Goal: Task Accomplishment & Management: Manage account settings

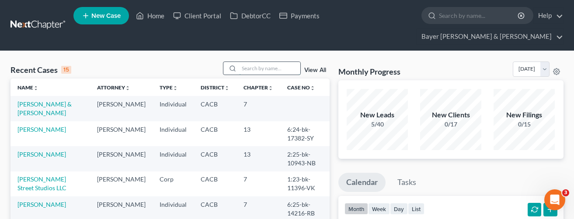
click at [276, 62] on input "search" at bounding box center [269, 68] width 61 height 13
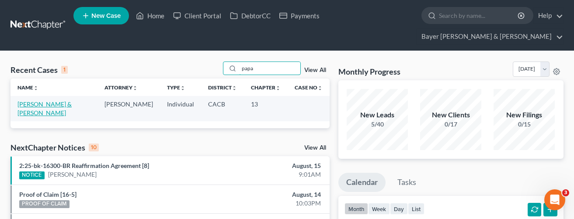
type input "papa"
click at [72, 101] on link "[PERSON_NAME] & [PERSON_NAME]" at bounding box center [44, 109] width 54 height 16
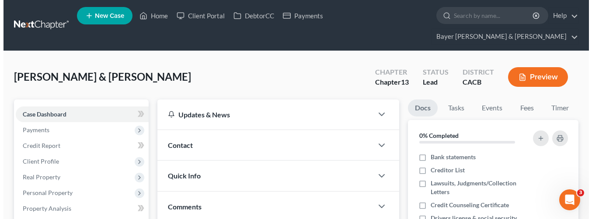
scroll to position [44, 0]
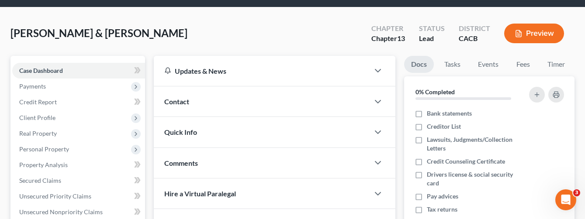
click at [534, 24] on button "Preview" at bounding box center [534, 34] width 60 height 20
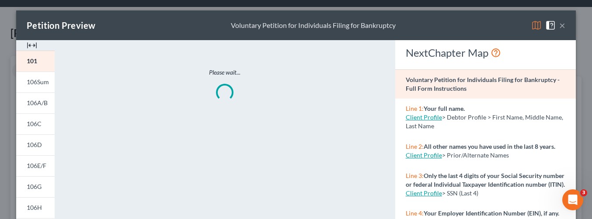
scroll to position [131, 0]
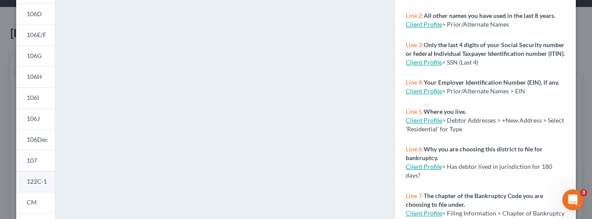
click at [34, 181] on span "122C-1" at bounding box center [37, 181] width 20 height 7
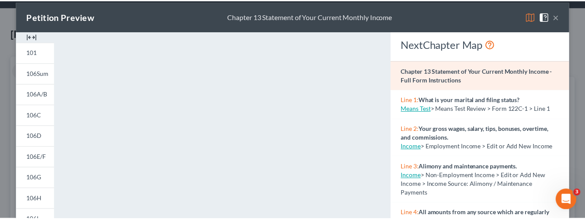
scroll to position [0, 0]
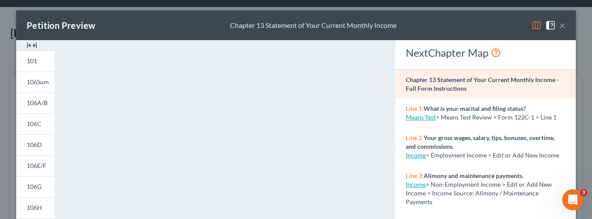
click at [559, 25] on button "×" at bounding box center [562, 25] width 6 height 10
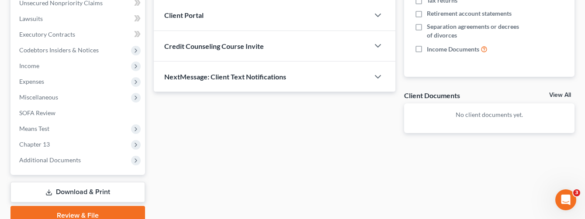
scroll to position [262, 0]
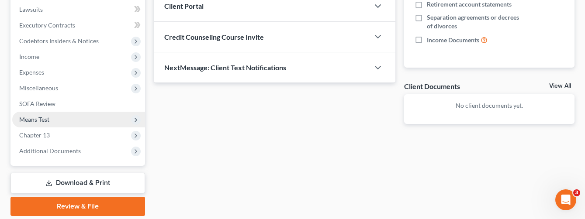
click at [70, 112] on span "Means Test" at bounding box center [78, 120] width 133 height 16
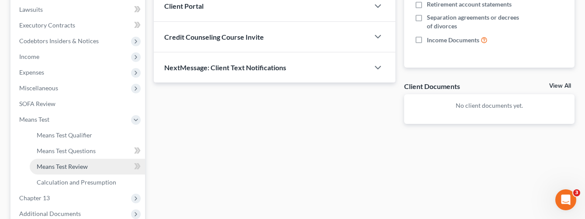
click at [84, 163] on span "Means Test Review" at bounding box center [62, 166] width 51 height 7
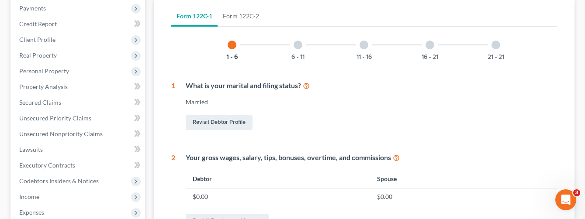
scroll to position [175, 0]
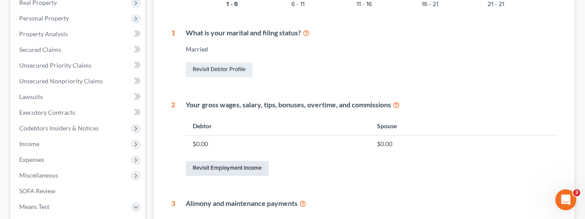
click at [252, 161] on link "Revisit Employment Income" at bounding box center [227, 168] width 83 height 15
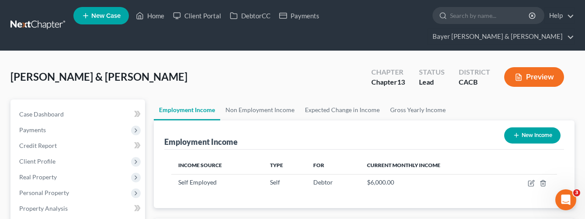
scroll to position [157, 235]
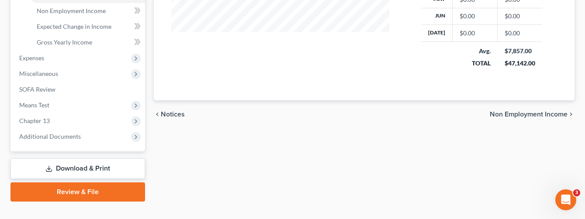
click at [94, 159] on link "Download & Print" at bounding box center [77, 169] width 135 height 21
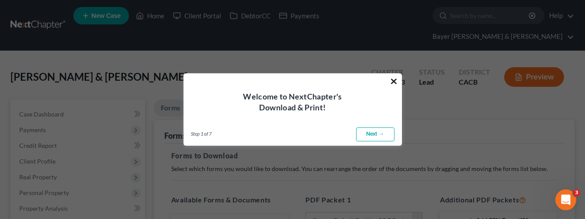
click at [393, 82] on button "×" at bounding box center [394, 81] width 8 height 14
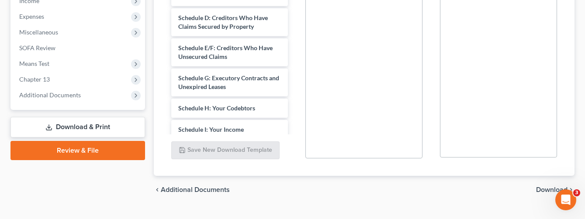
scroll to position [320, 0]
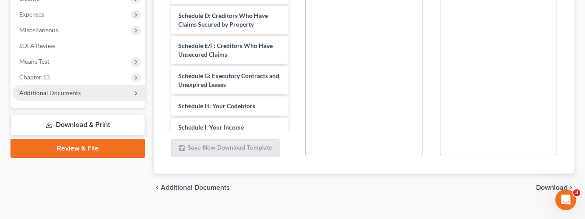
click at [85, 85] on span "Additional Documents" at bounding box center [78, 93] width 133 height 16
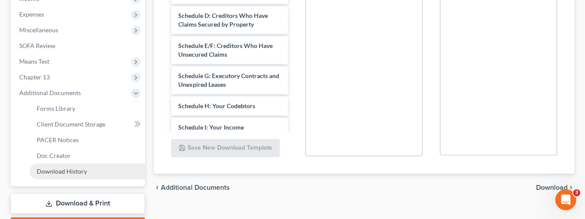
click at [89, 164] on link "Download History" at bounding box center [87, 172] width 115 height 16
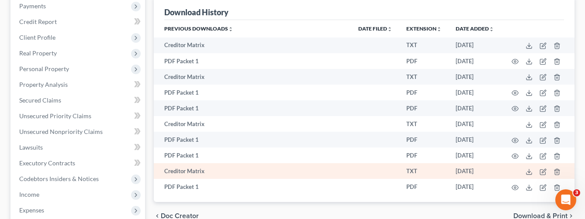
scroll to position [131, 0]
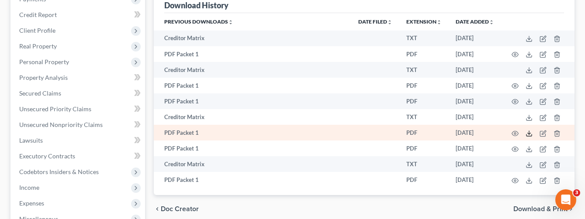
click at [531, 130] on icon at bounding box center [529, 133] width 7 height 7
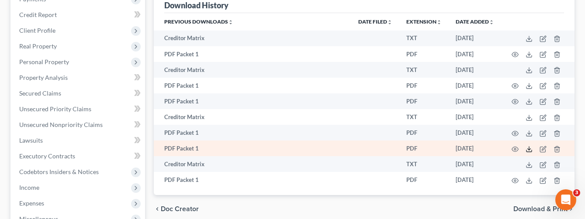
click at [528, 146] on icon at bounding box center [529, 149] width 7 height 7
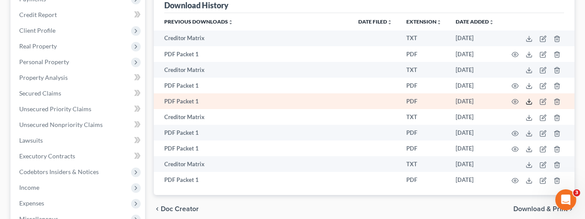
click at [529, 99] on line at bounding box center [529, 100] width 0 height 3
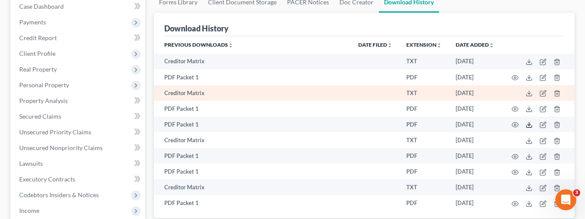
scroll to position [87, 0]
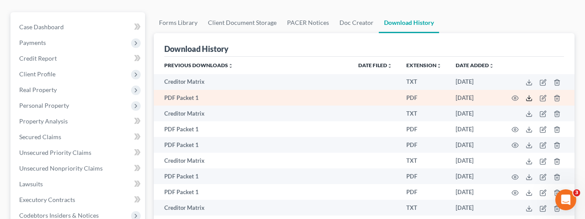
click at [531, 95] on icon at bounding box center [529, 98] width 7 height 7
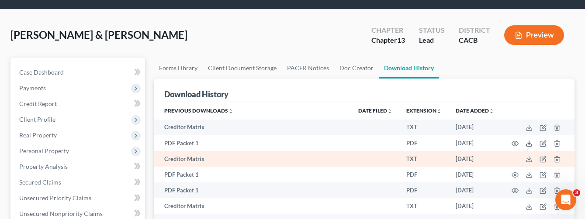
scroll to position [0, 0]
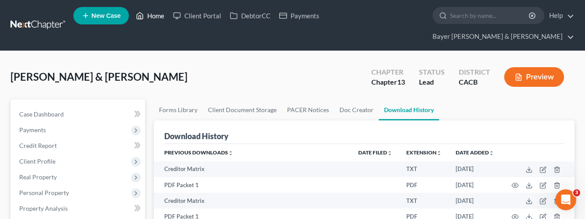
click at [152, 19] on link "Home" at bounding box center [150, 16] width 37 height 16
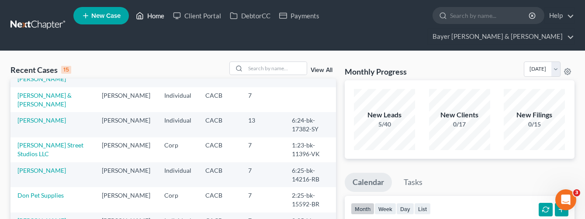
scroll to position [87, 0]
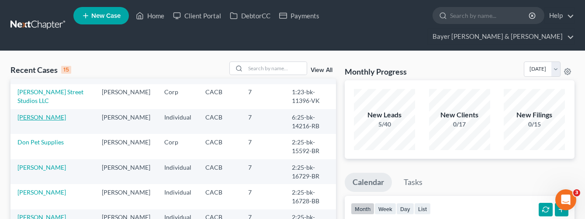
click at [31, 114] on link "[PERSON_NAME]" at bounding box center [41, 117] width 49 height 7
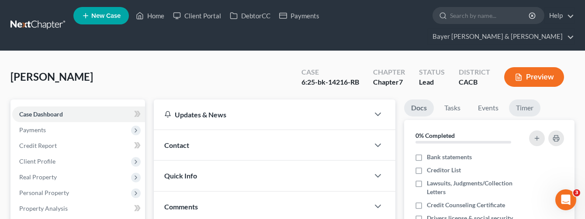
click at [526, 100] on link "Timer" at bounding box center [524, 108] width 31 height 17
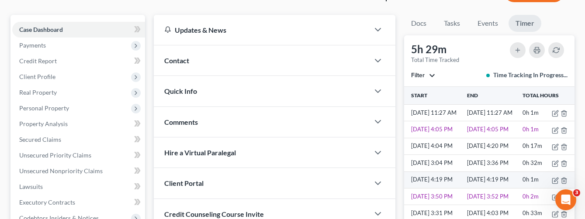
scroll to position [87, 0]
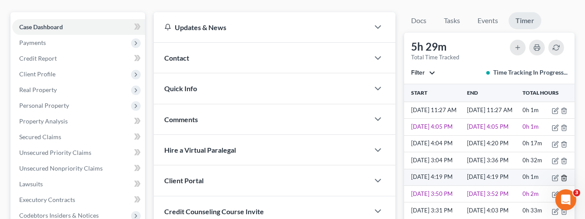
click at [562, 175] on icon "button" at bounding box center [564, 178] width 4 height 6
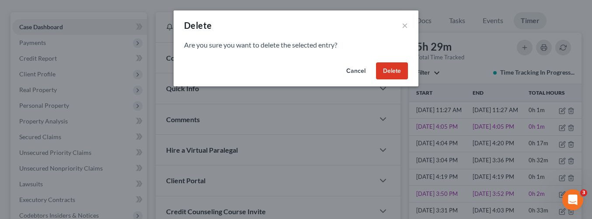
click at [397, 74] on button "Delete" at bounding box center [392, 71] width 32 height 17
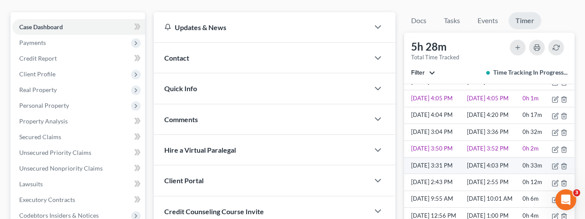
scroll to position [44, 0]
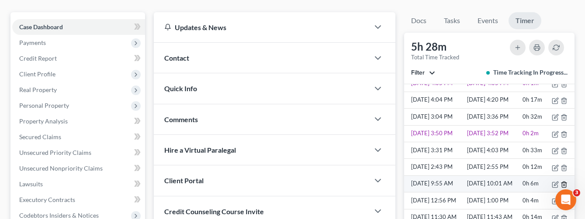
click at [562, 182] on icon "button" at bounding box center [564, 185] width 4 height 6
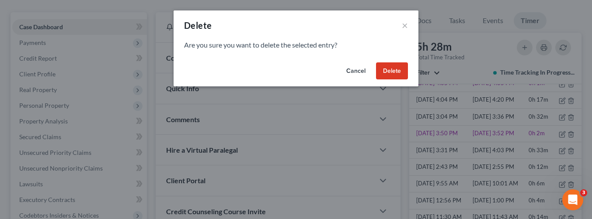
click at [396, 66] on button "Delete" at bounding box center [392, 71] width 32 height 17
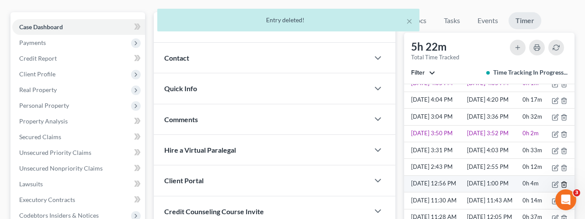
click at [562, 182] on icon "button" at bounding box center [564, 185] width 4 height 6
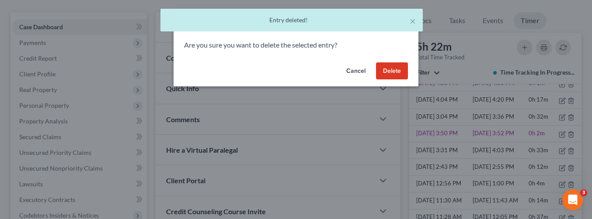
click at [392, 72] on button "Delete" at bounding box center [392, 71] width 32 height 17
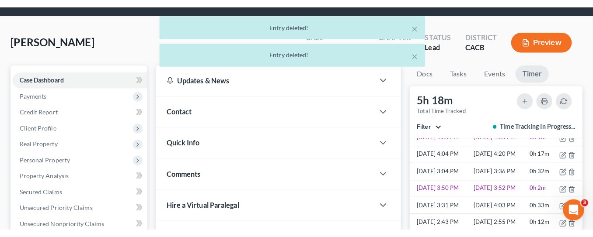
scroll to position [0, 0]
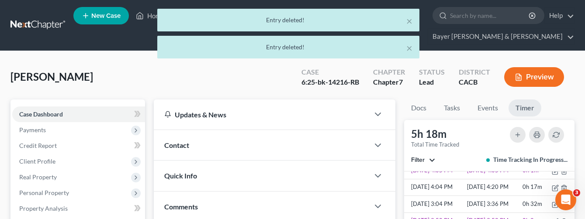
click at [152, 21] on div "× Entry deleted! × Entry deleted!" at bounding box center [288, 36] width 585 height 54
click at [151, 19] on div "× Entry deleted! × Entry deleted!" at bounding box center [288, 36] width 585 height 54
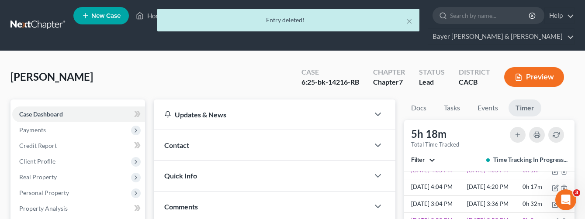
click at [151, 18] on div "× Entry deleted!" at bounding box center [288, 22] width 585 height 27
click at [411, 23] on button "×" at bounding box center [410, 21] width 6 height 10
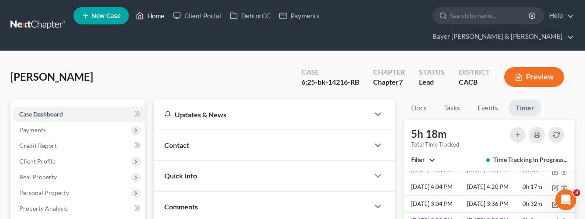
click at [154, 17] on link "Home" at bounding box center [150, 16] width 37 height 16
